Goal: Navigation & Orientation: Find specific page/section

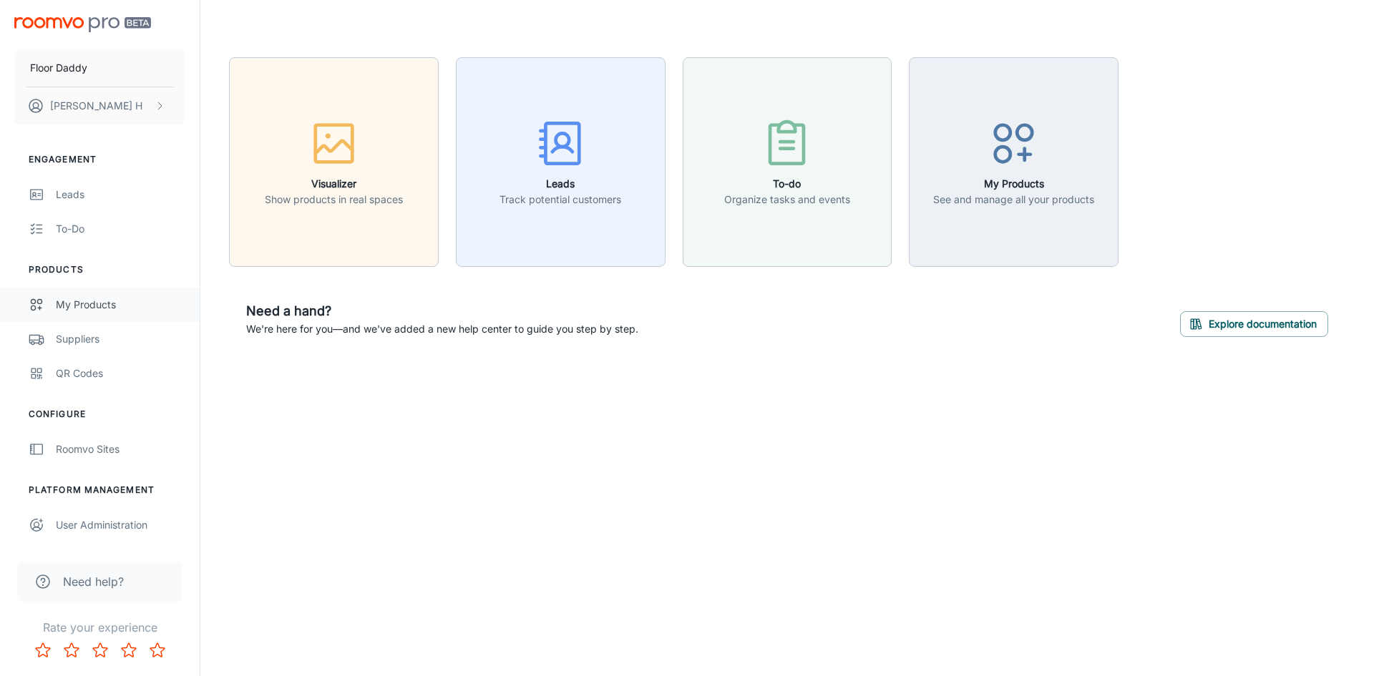
click at [79, 301] on div "My Products" at bounding box center [121, 305] width 130 height 16
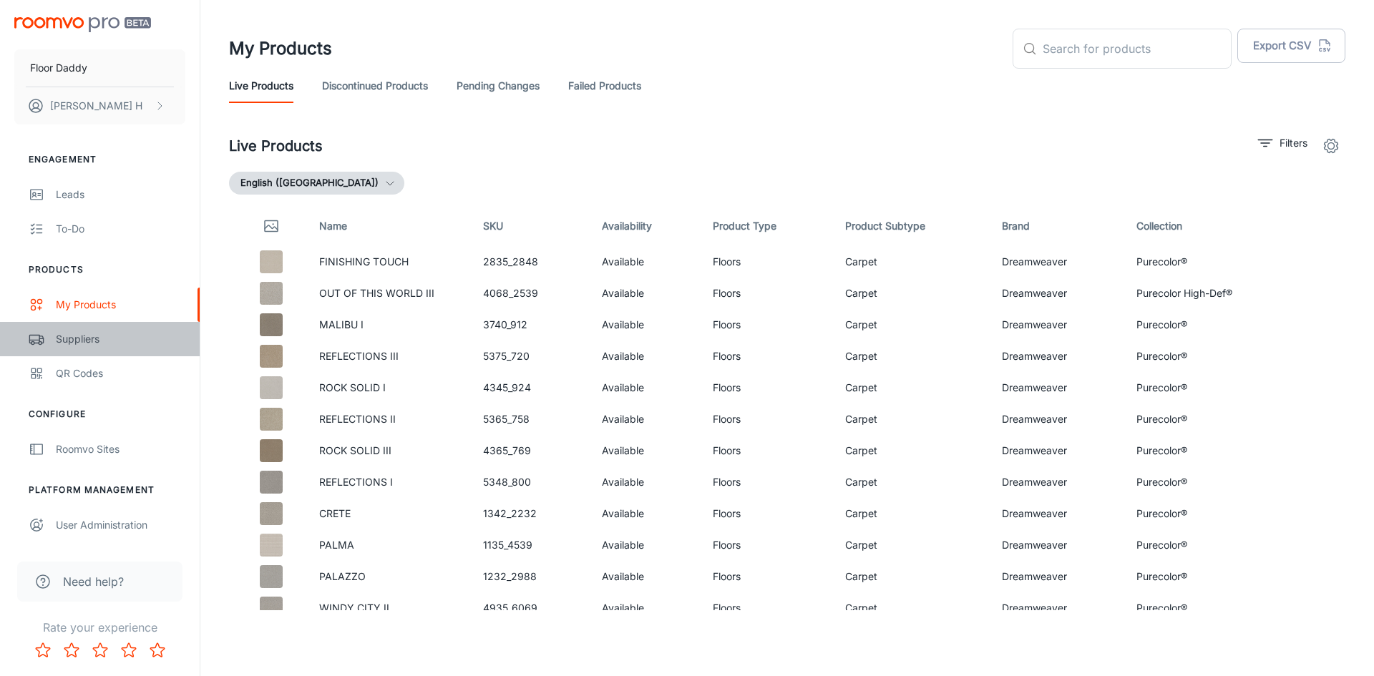
click at [64, 342] on div "Suppliers" at bounding box center [121, 339] width 130 height 16
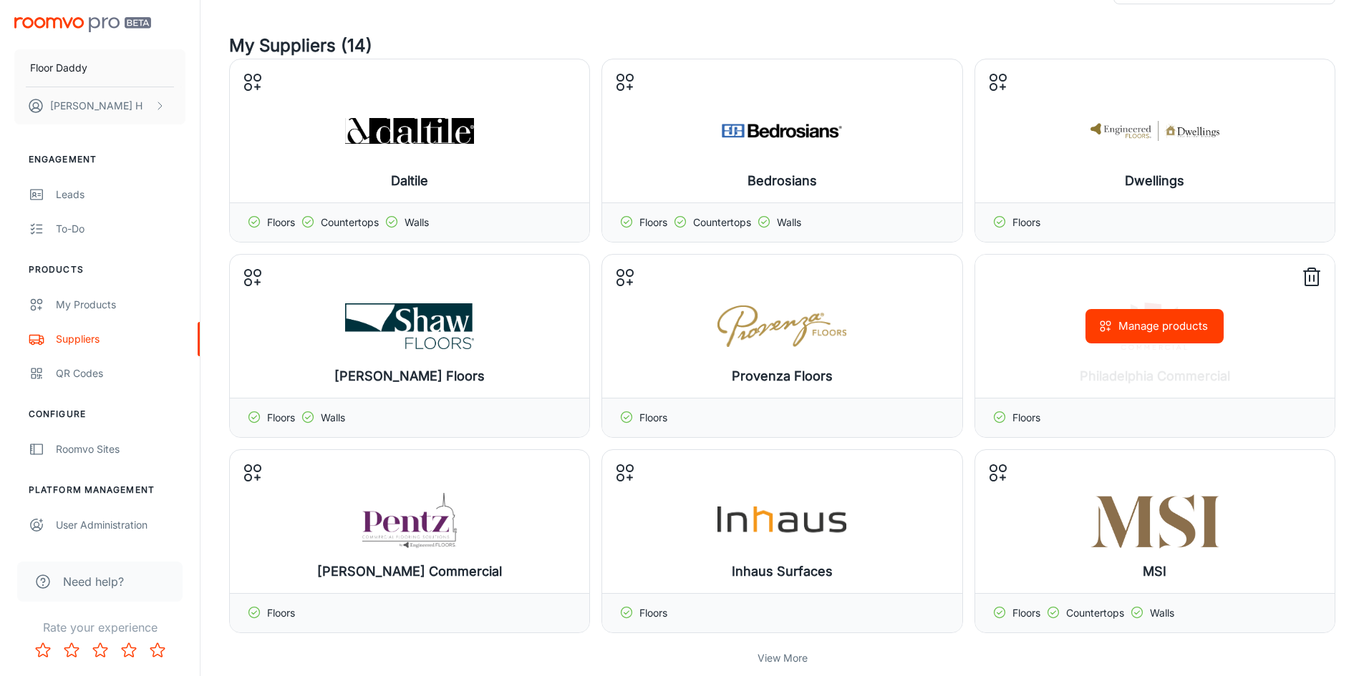
scroll to position [143, 0]
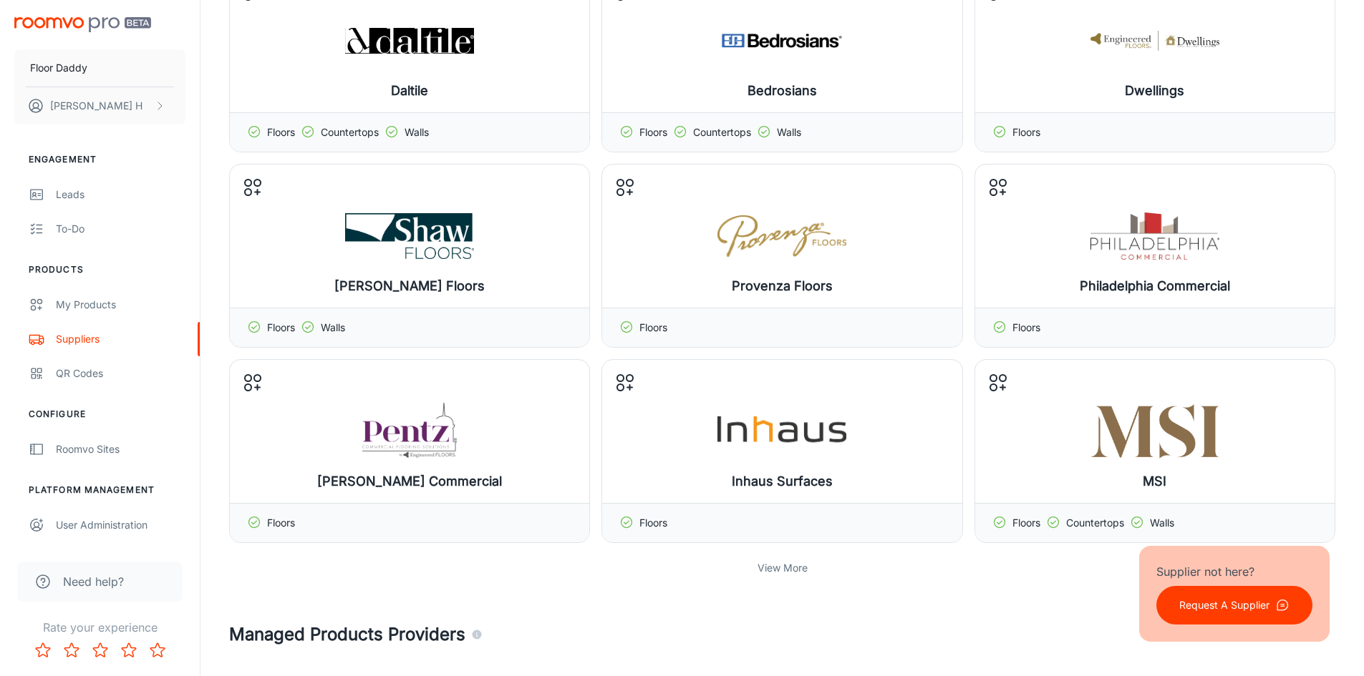
click at [785, 570] on p "View More" at bounding box center [782, 568] width 50 height 16
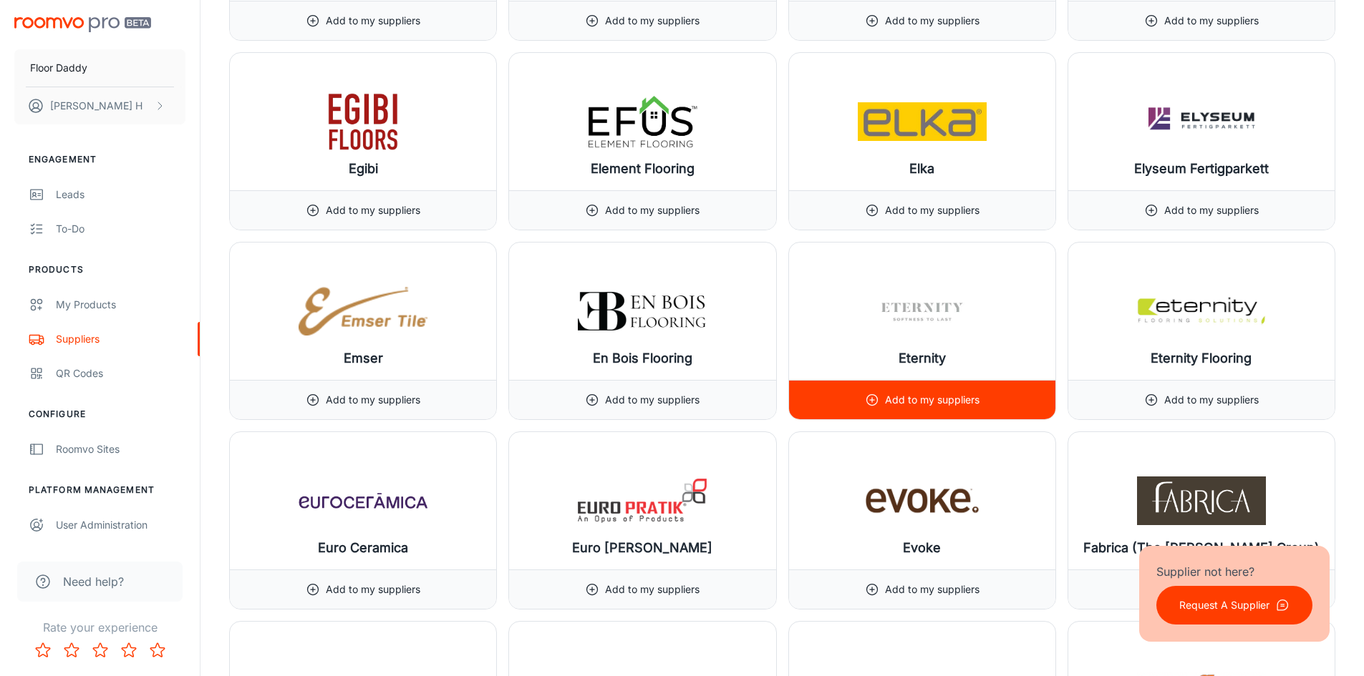
scroll to position [6586, 0]
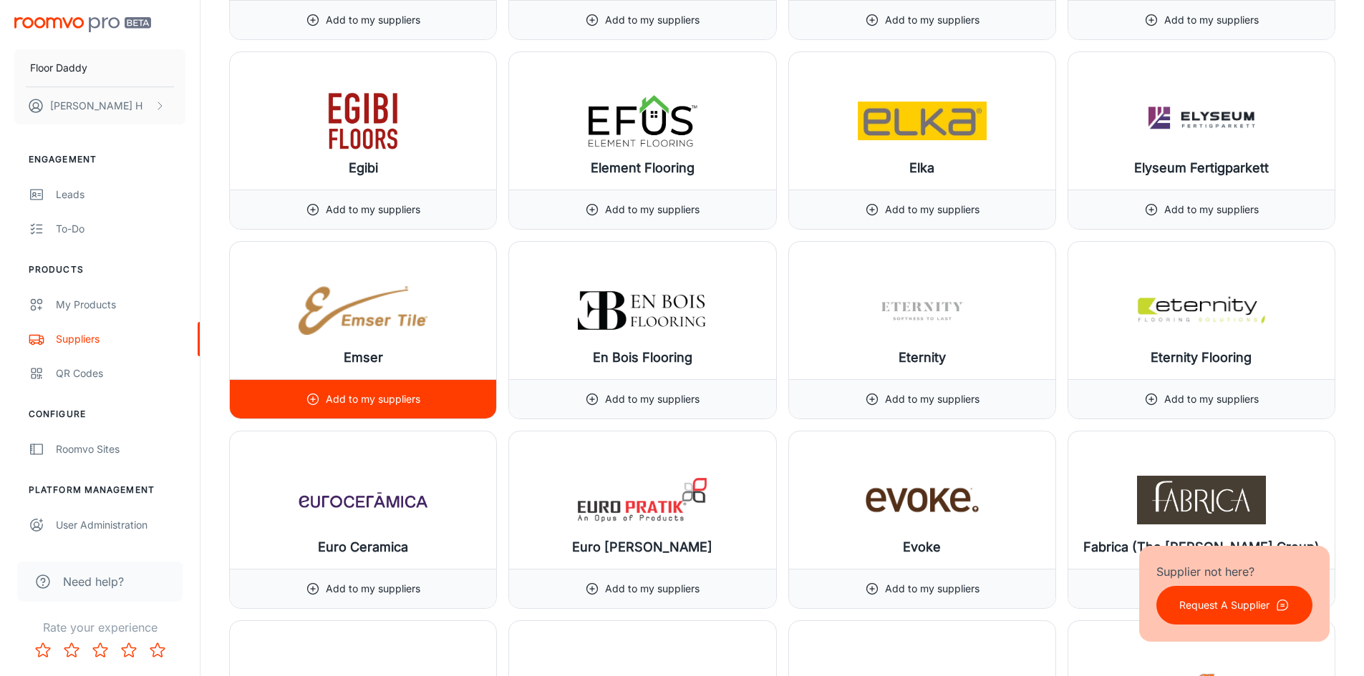
click at [316, 399] on icon at bounding box center [313, 399] width 14 height 14
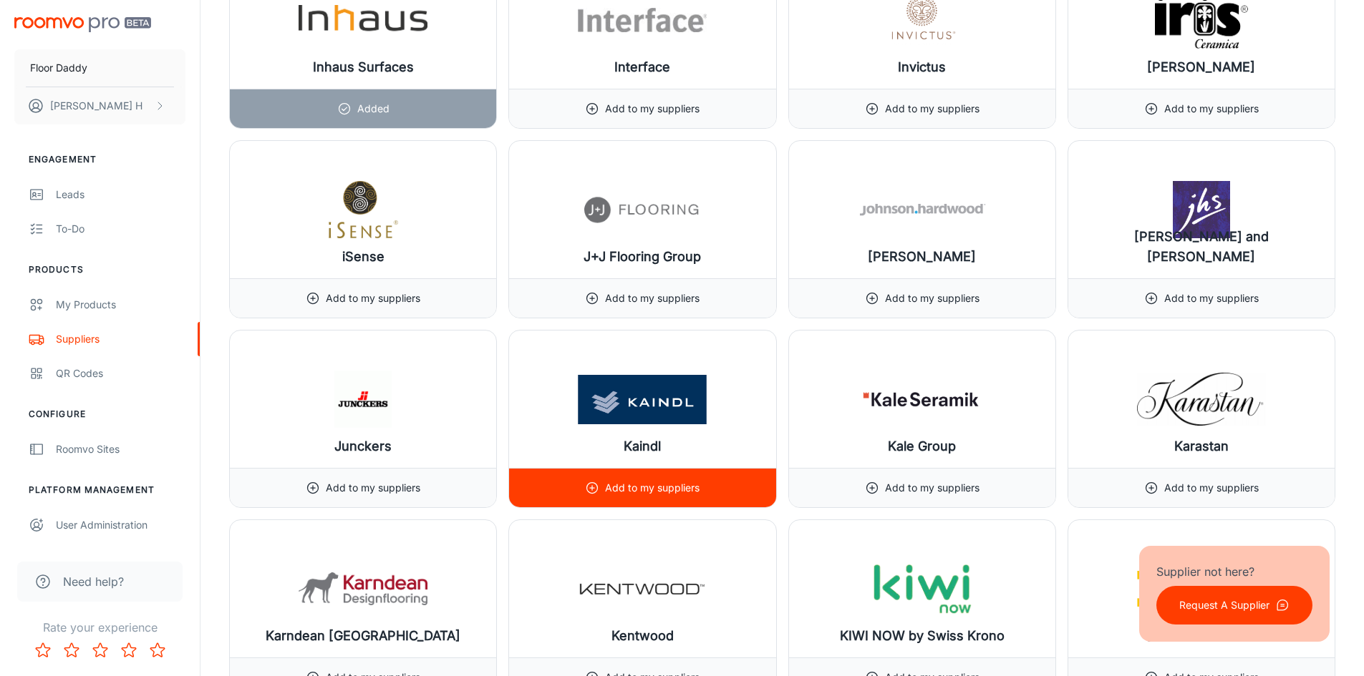
scroll to position [9592, 0]
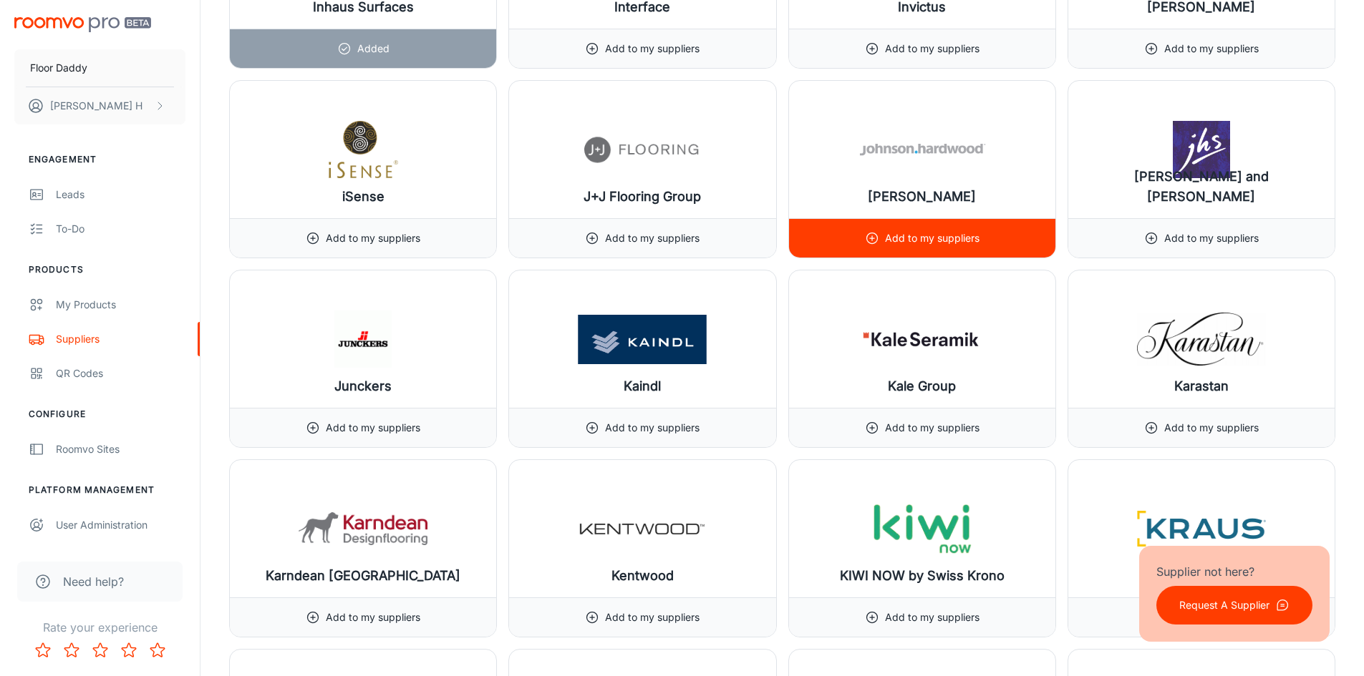
click at [875, 240] on icon at bounding box center [872, 238] width 14 height 14
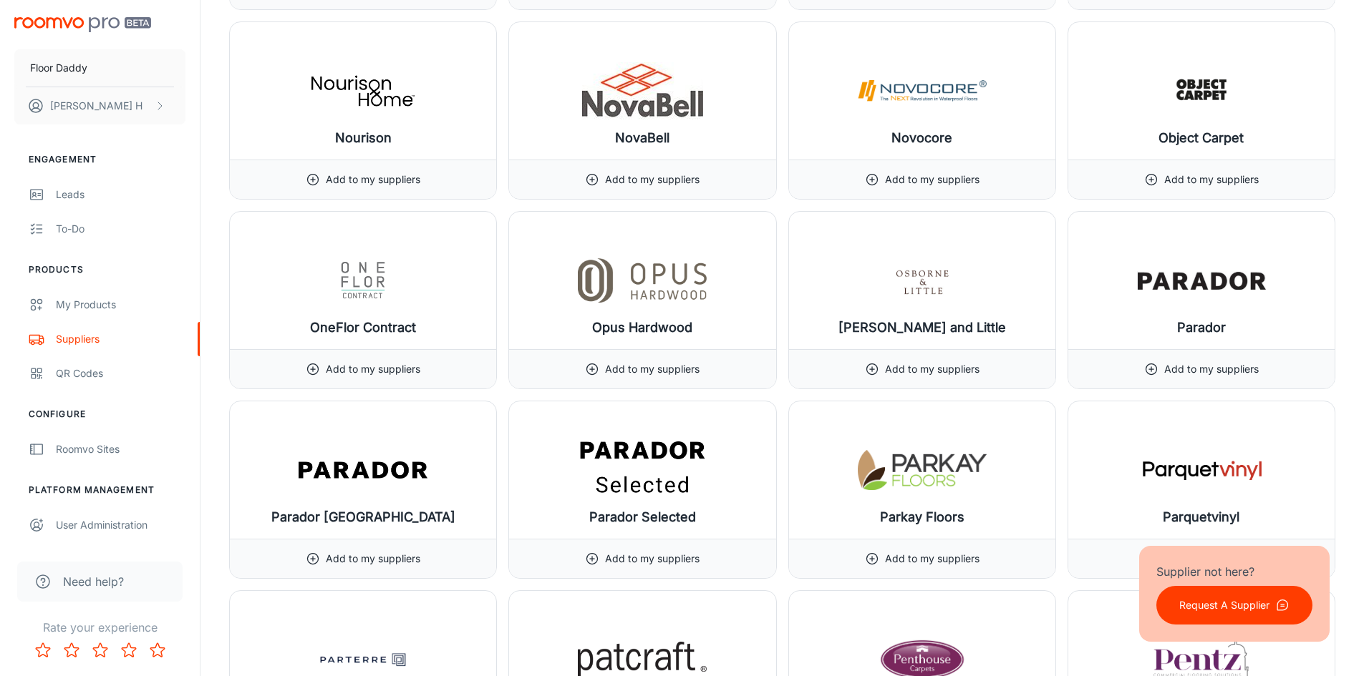
scroll to position [12977, 0]
